Goal: Task Accomplishment & Management: Manage account settings

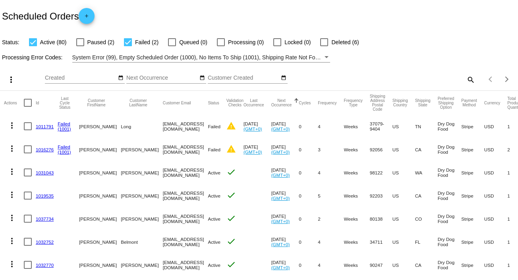
click at [466, 79] on mat-icon "search" at bounding box center [471, 79] width 10 height 12
paste input "[EMAIL_ADDRESS][DOMAIN_NAME]"
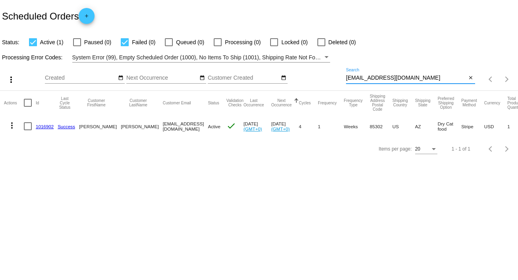
type input "[EMAIL_ADDRESS][DOMAIN_NAME]"
click at [44, 125] on link "1016902" at bounding box center [45, 126] width 18 height 5
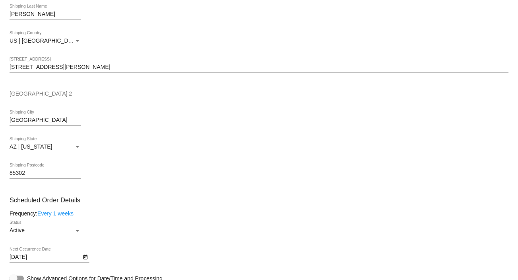
scroll to position [371, 0]
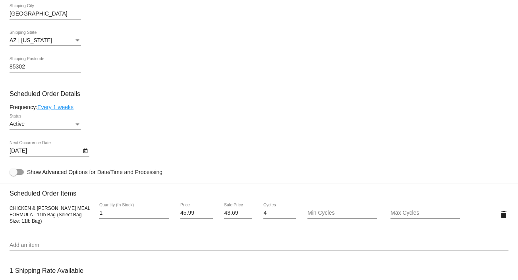
click at [64, 108] on link "Every 1 weeks" at bounding box center [55, 107] width 36 height 6
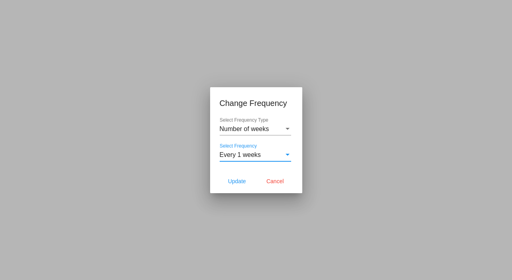
click at [252, 155] on span "Every 1 weeks" at bounding box center [240, 154] width 41 height 7
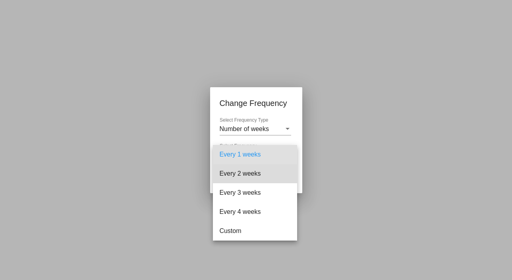
click at [245, 172] on span "Every 2 weeks" at bounding box center [255, 173] width 72 height 19
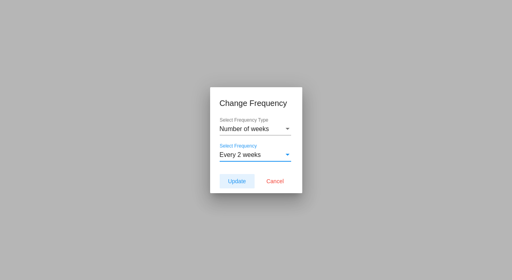
click at [239, 179] on span "Update" at bounding box center [237, 181] width 18 height 6
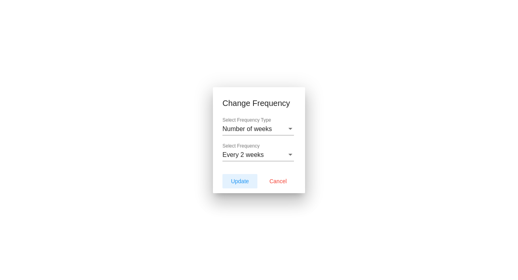
type input "[DATE]"
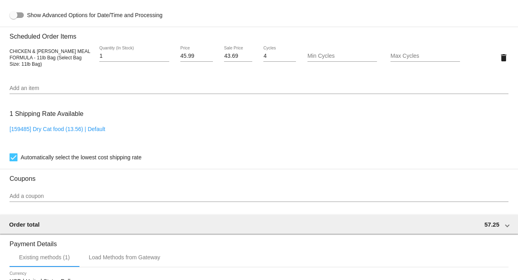
scroll to position [687, 0]
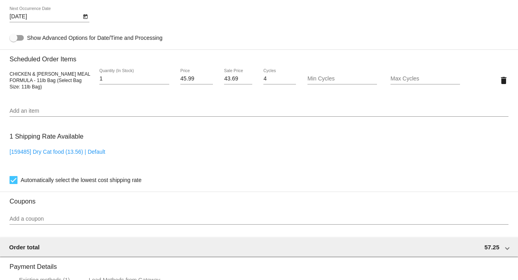
scroll to position [528, 0]
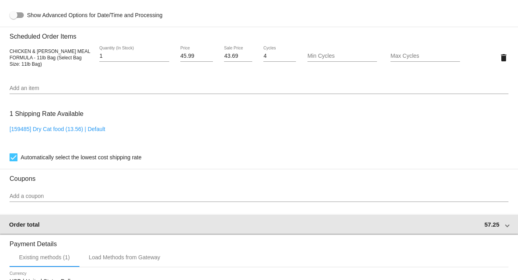
click at [241, 227] on div "Order total 57.25" at bounding box center [257, 224] width 497 height 7
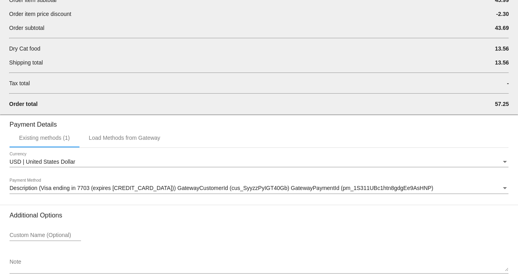
scroll to position [810, 0]
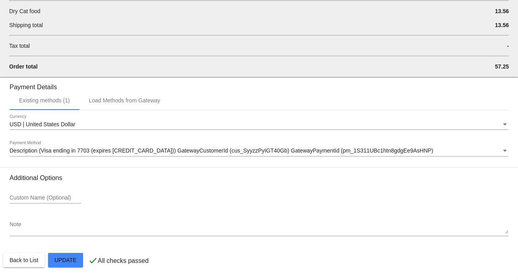
drag, startPoint x: 56, startPoint y: 263, endPoint x: 57, endPoint y: 259, distance: 4.1
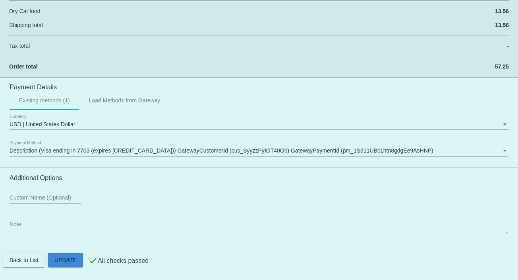
drag, startPoint x: 72, startPoint y: 258, endPoint x: 71, endPoint y: 228, distance: 30.6
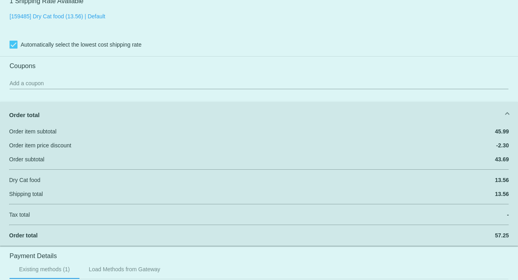
scroll to position [439, 0]
